Goal: Book appointment/travel/reservation

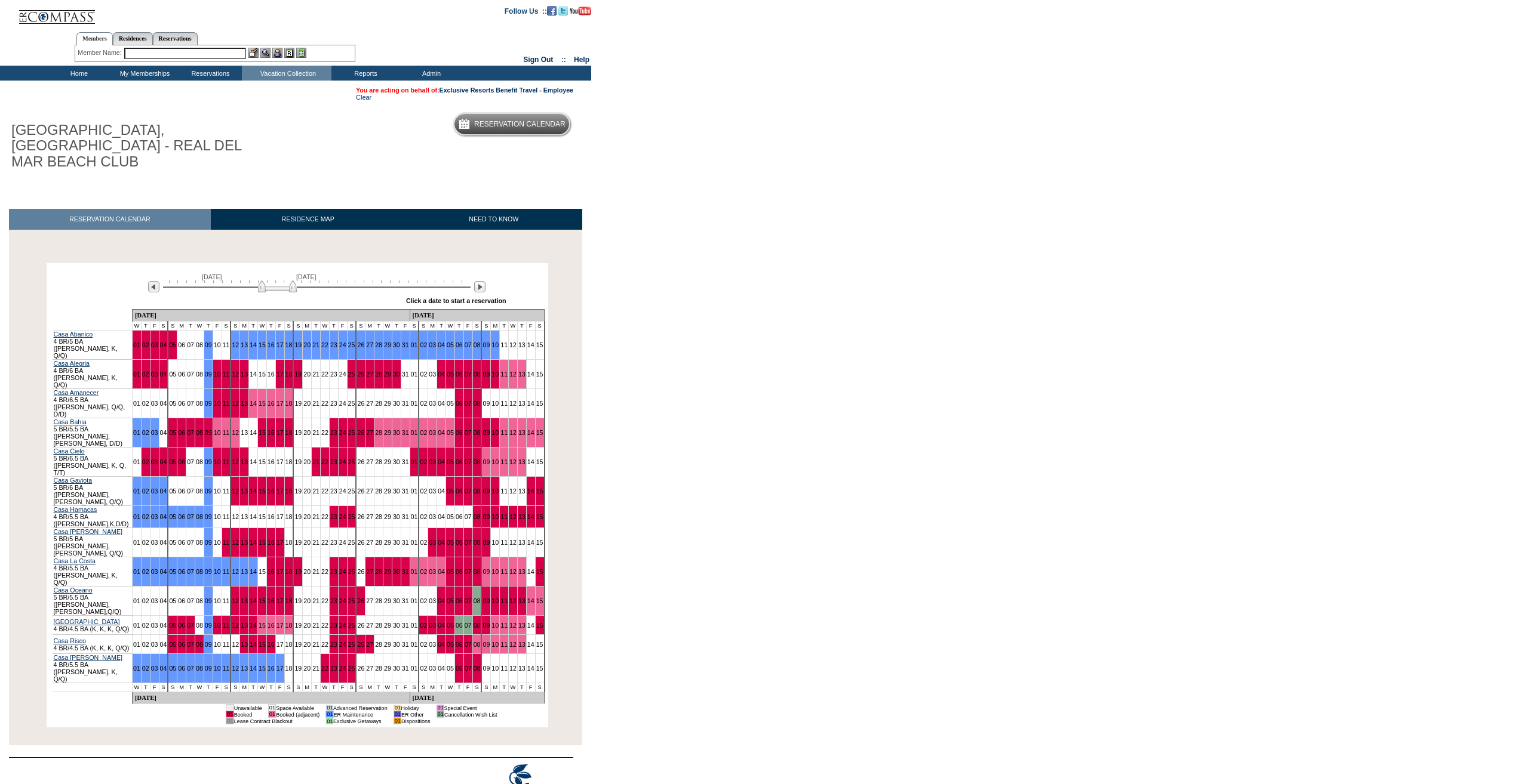
click at [272, 281] on img at bounding box center [277, 286] width 39 height 12
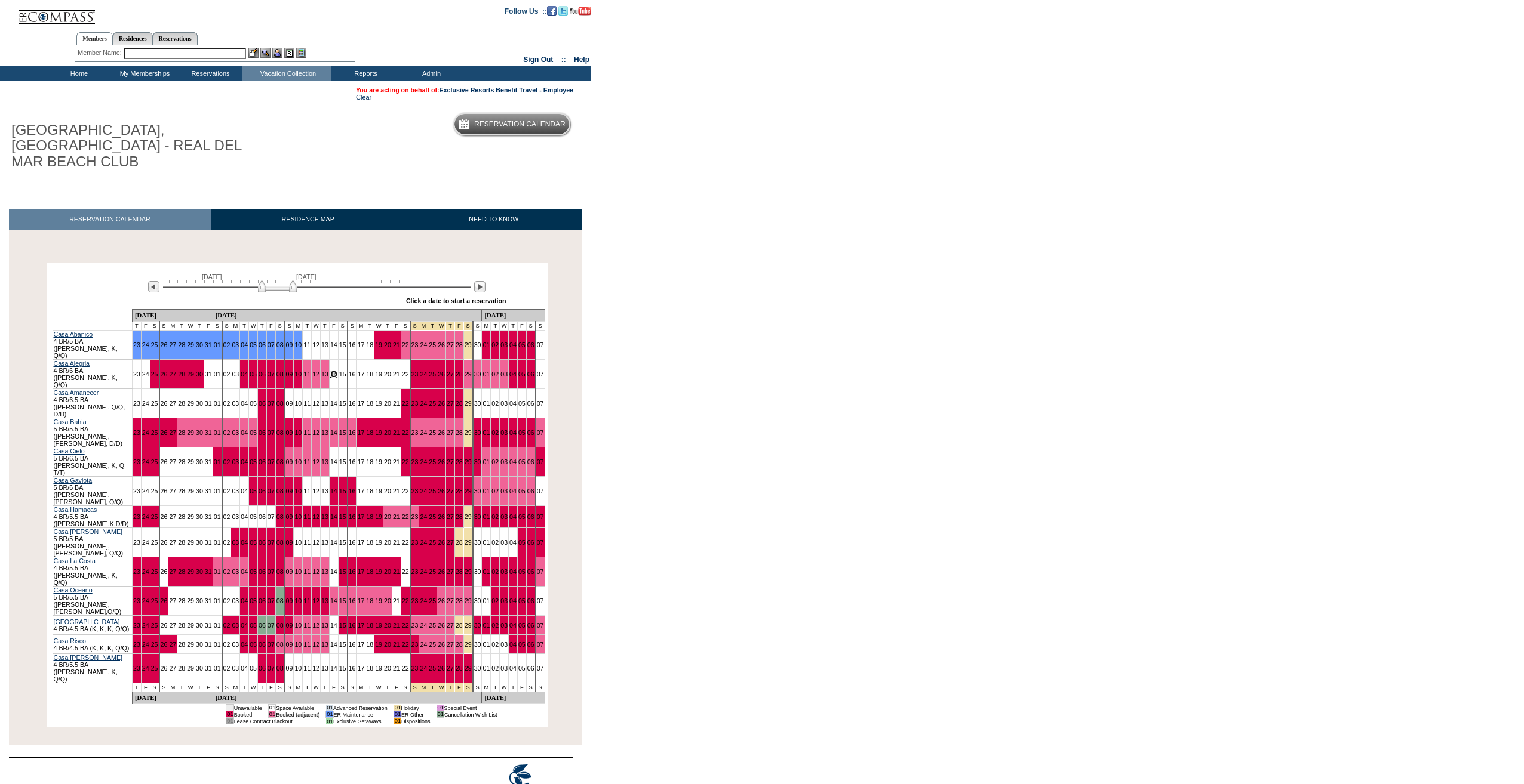
click at [330, 371] on link "14" at bounding box center [333, 374] width 7 height 7
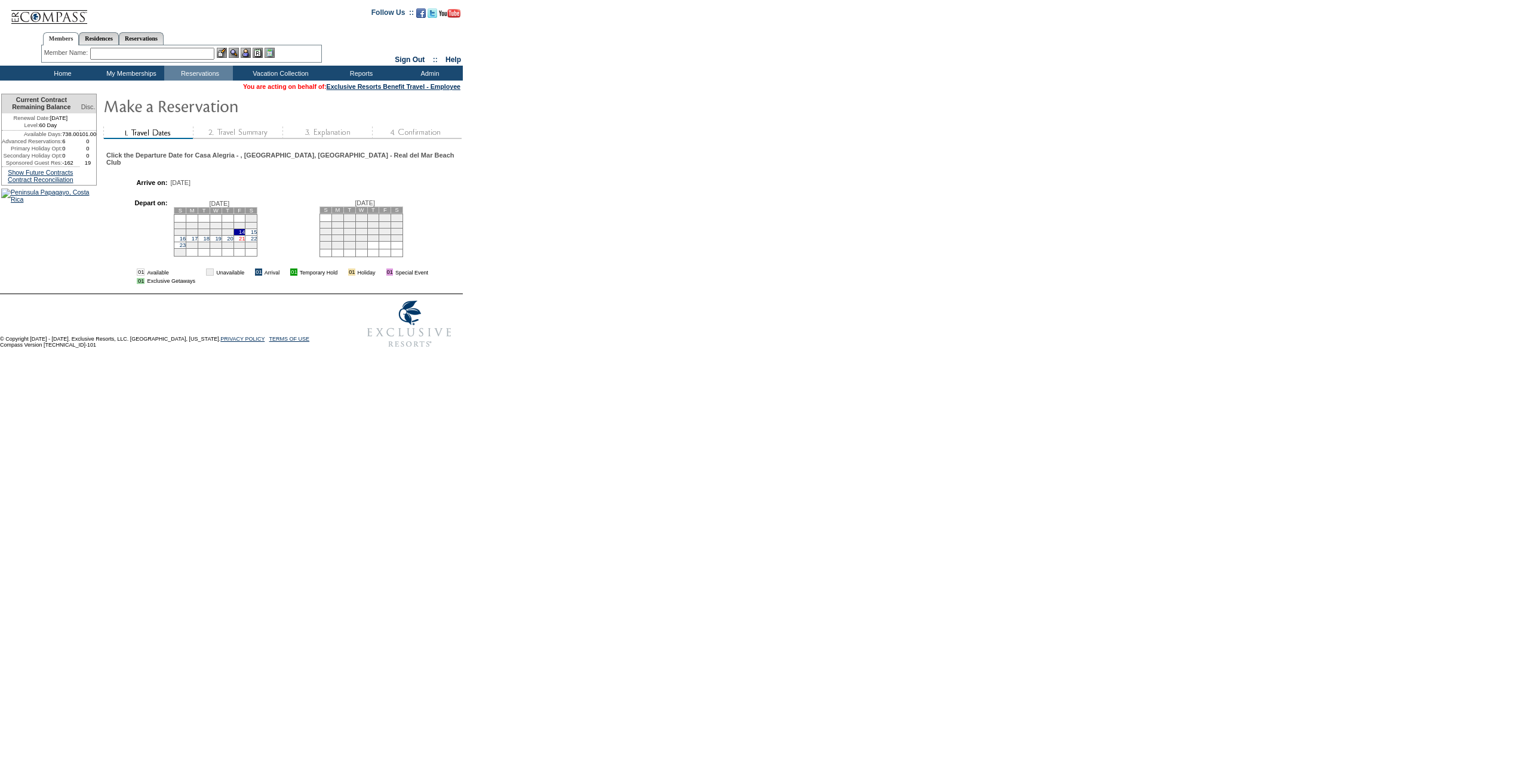
click at [245, 237] on link "21" at bounding box center [242, 239] width 6 height 6
